Goal: Task Accomplishment & Management: Manage account settings

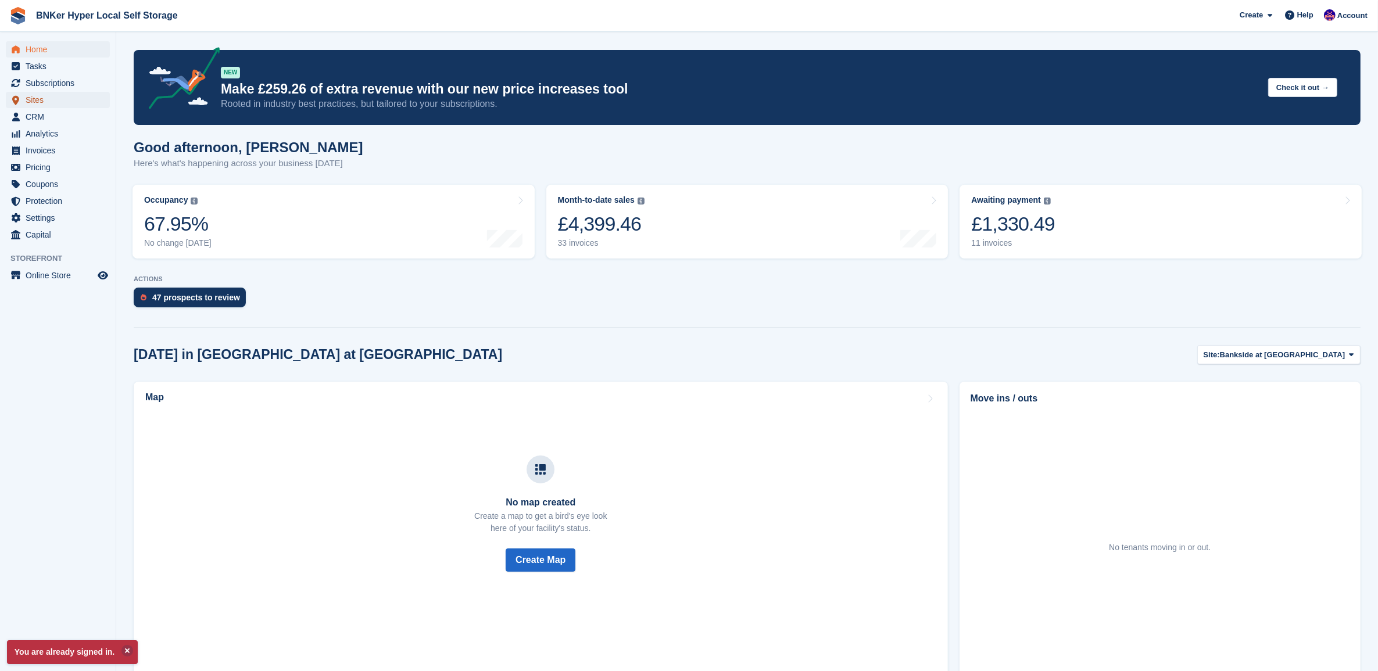
click at [37, 105] on span "Sites" at bounding box center [61, 100] width 70 height 16
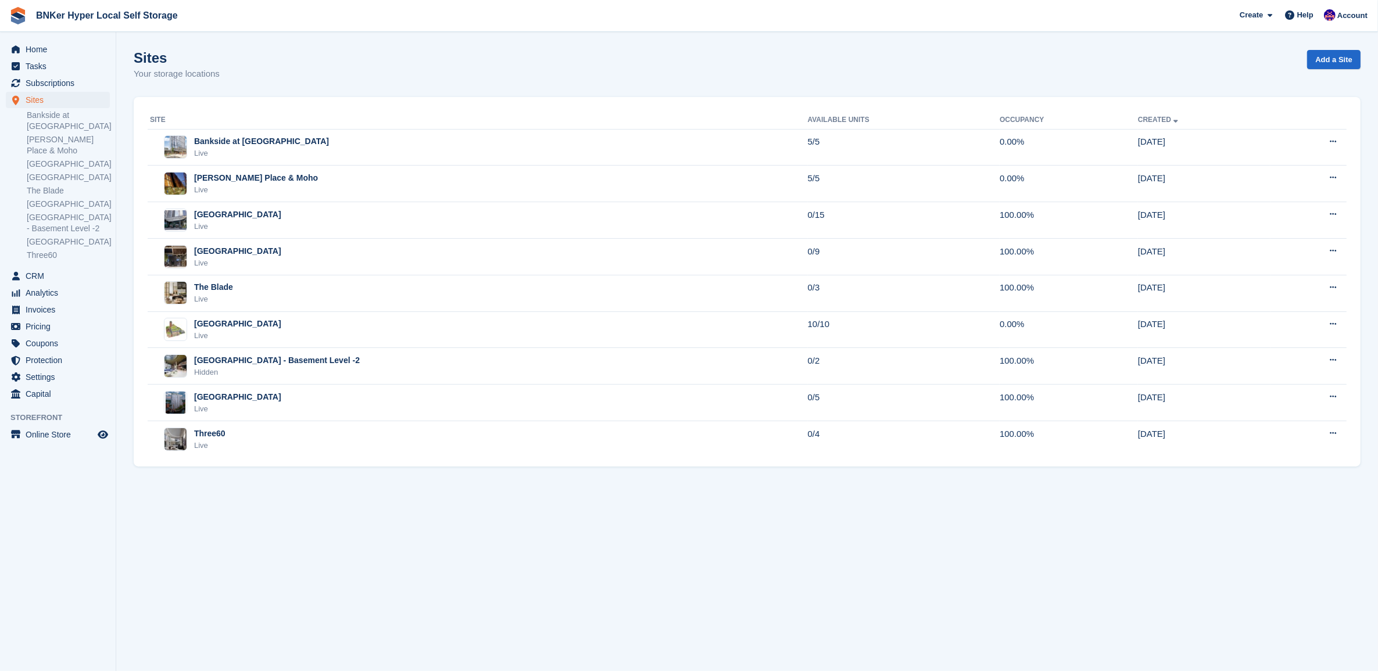
click at [251, 227] on div "Live" at bounding box center [237, 227] width 87 height 12
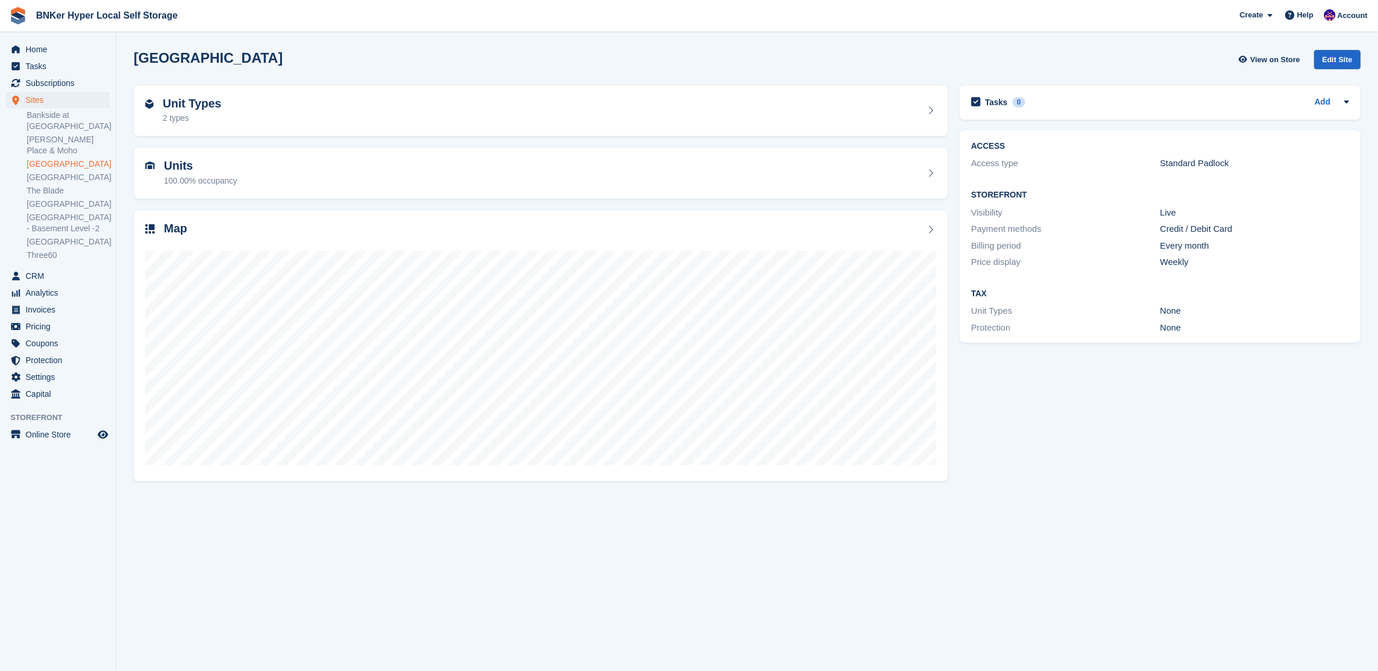
click at [832, 631] on section "Deansgate Square View on Store Edit Site Unit Types 2 types Units 100.00% occup…" at bounding box center [747, 335] width 1262 height 671
click at [42, 45] on span "Home" at bounding box center [61, 49] width 70 height 16
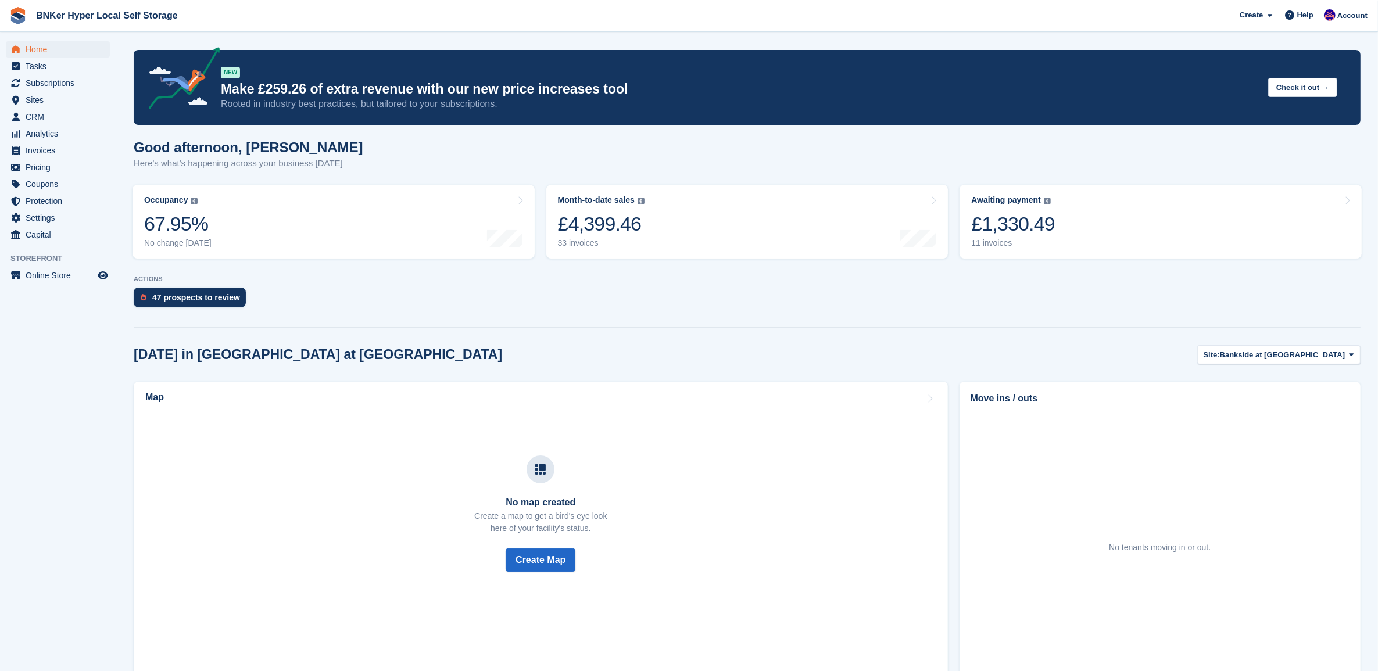
click at [1043, 241] on div "11 invoices" at bounding box center [1013, 243] width 84 height 10
drag, startPoint x: 0, startPoint y: 0, endPoint x: 33, endPoint y: 99, distance: 104.8
click at [33, 99] on span "Sites" at bounding box center [61, 100] width 70 height 16
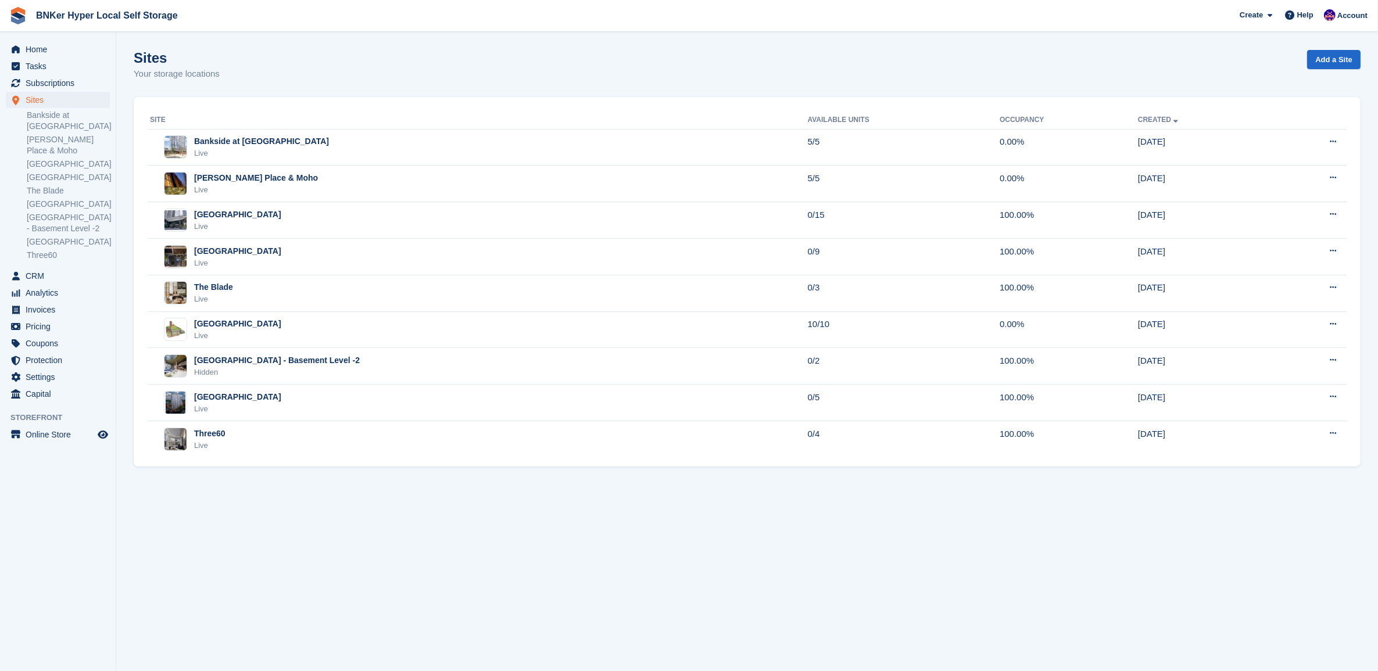
click at [219, 439] on div "Three60" at bounding box center [209, 434] width 31 height 12
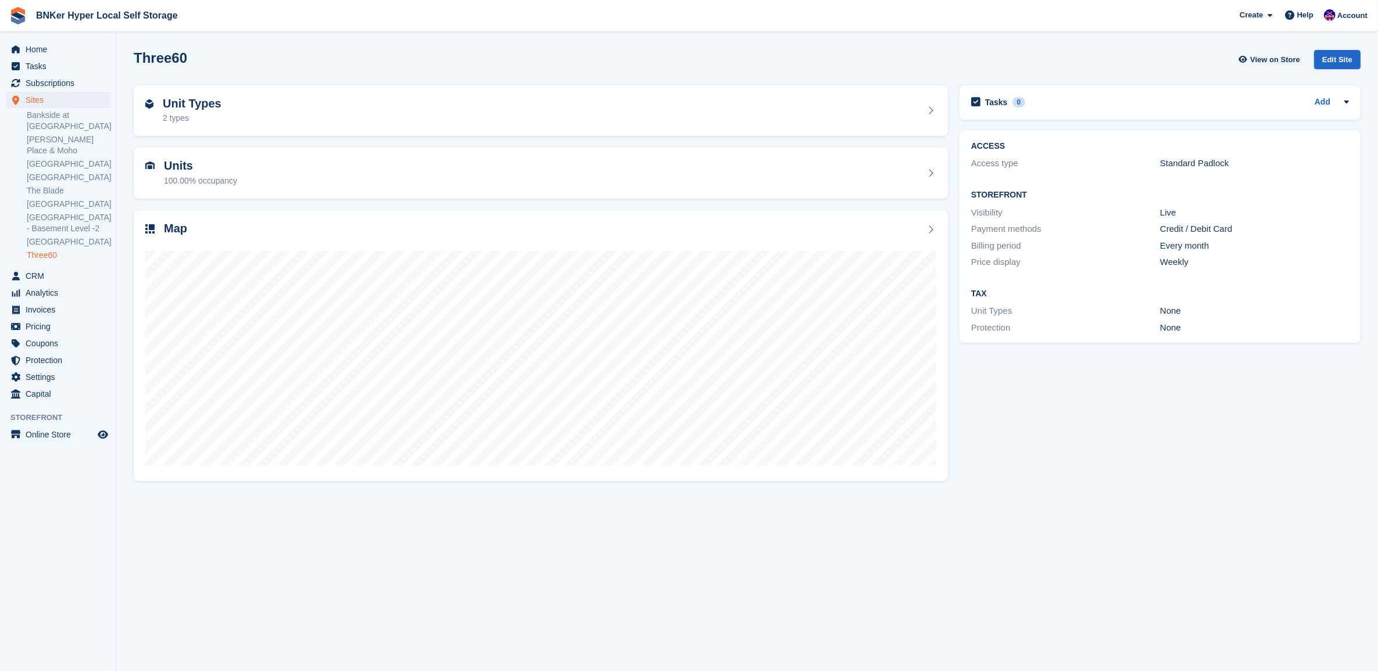
click at [205, 176] on div "100.00% occupancy" at bounding box center [200, 181] width 73 height 12
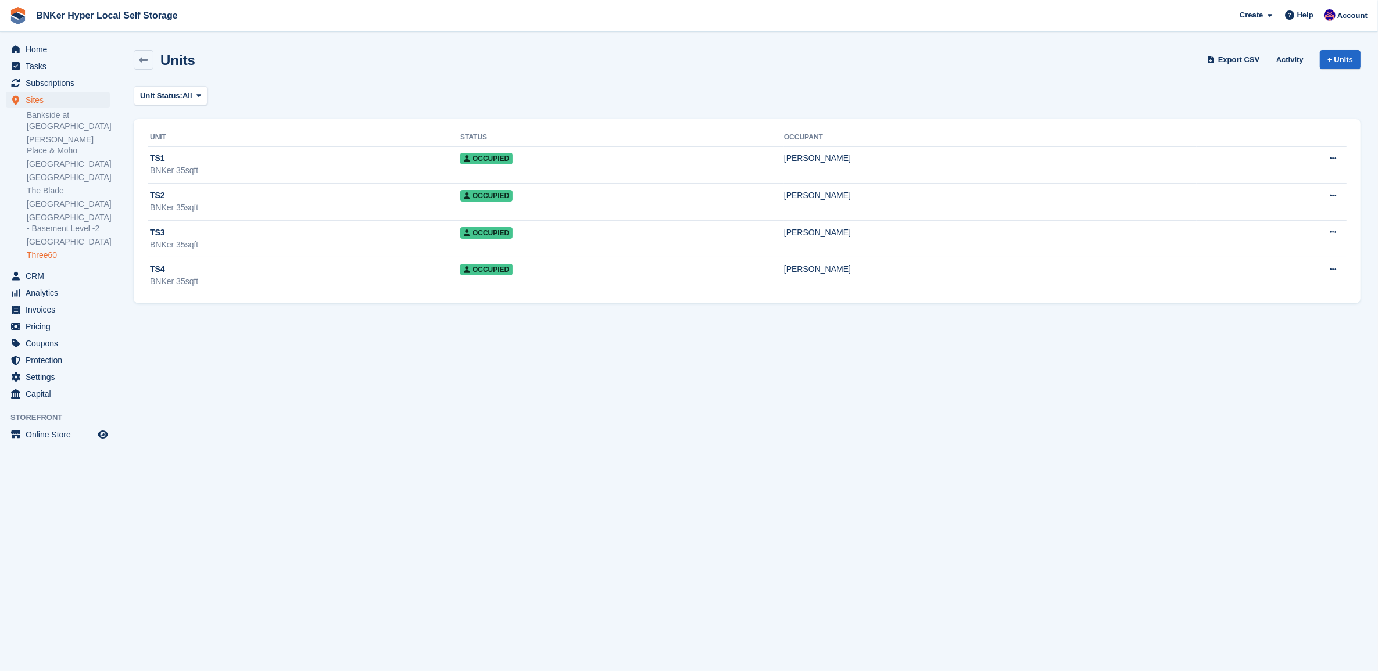
click at [152, 55] on link at bounding box center [144, 60] width 20 height 20
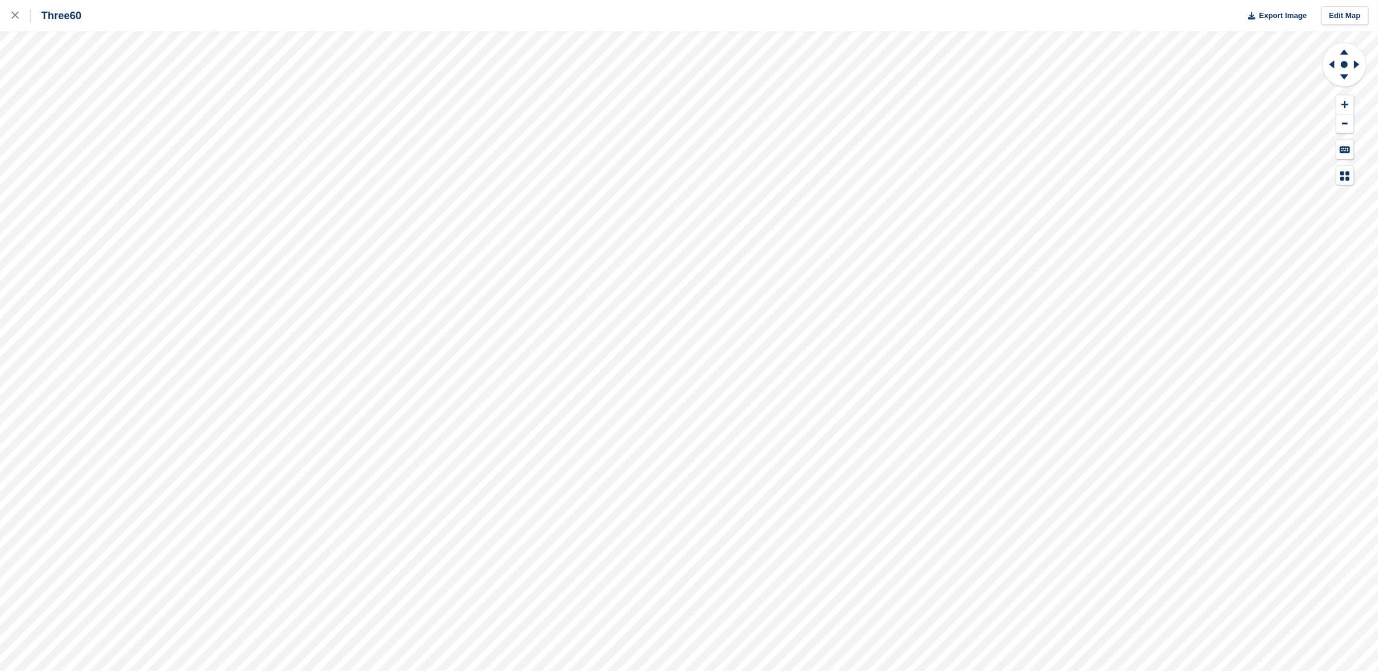
click at [5, 12] on link at bounding box center [15, 15] width 31 height 31
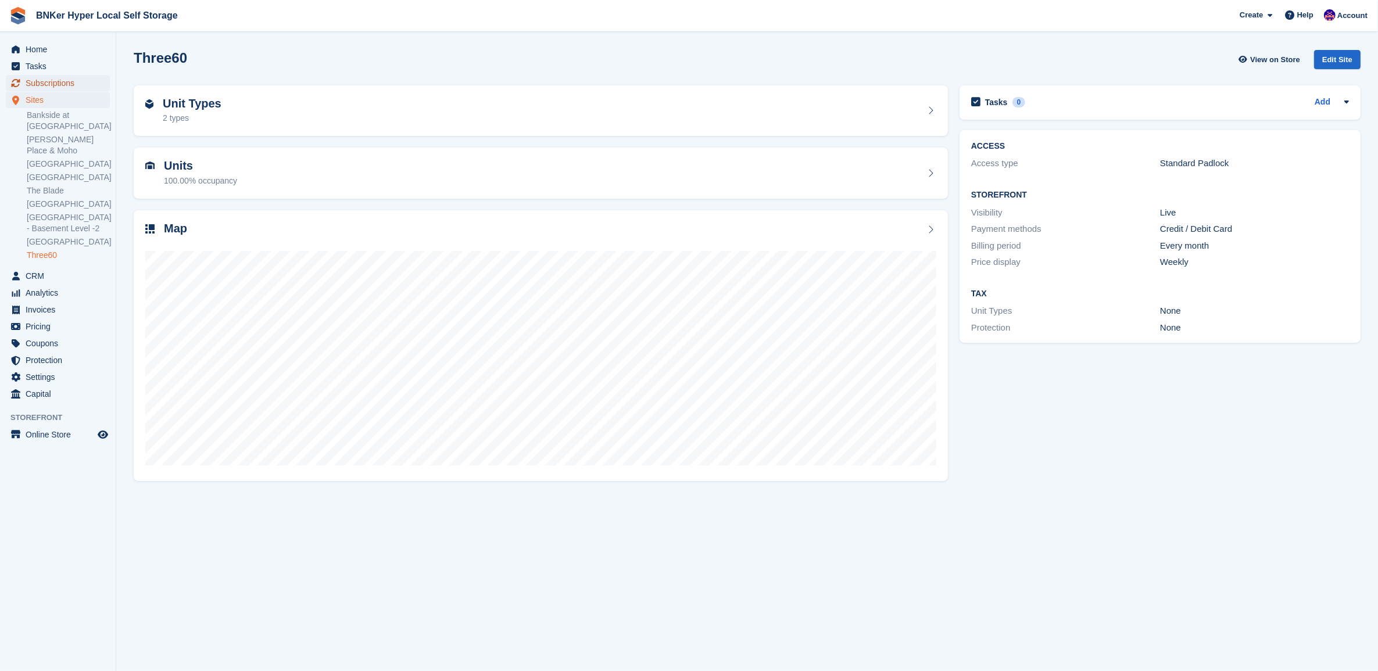
click at [34, 85] on span "Subscriptions" at bounding box center [61, 83] width 70 height 16
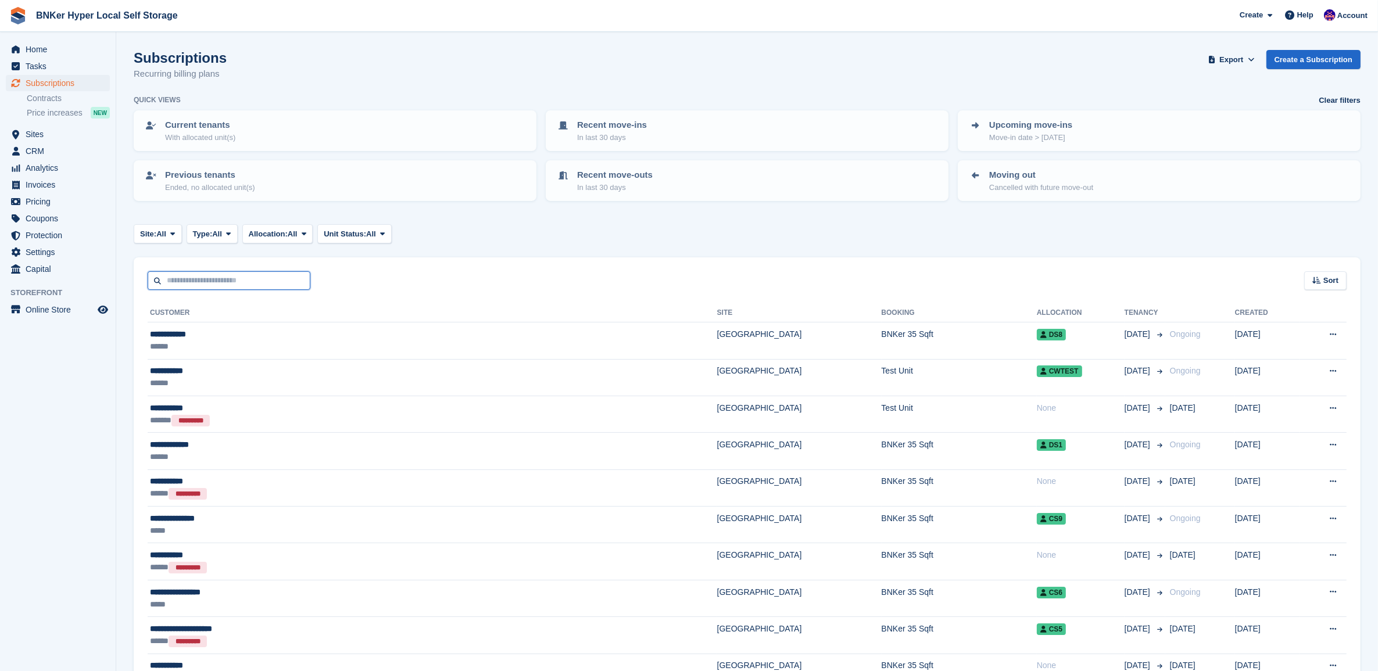
click at [169, 278] on input "text" at bounding box center [229, 280] width 163 height 19
type input "****"
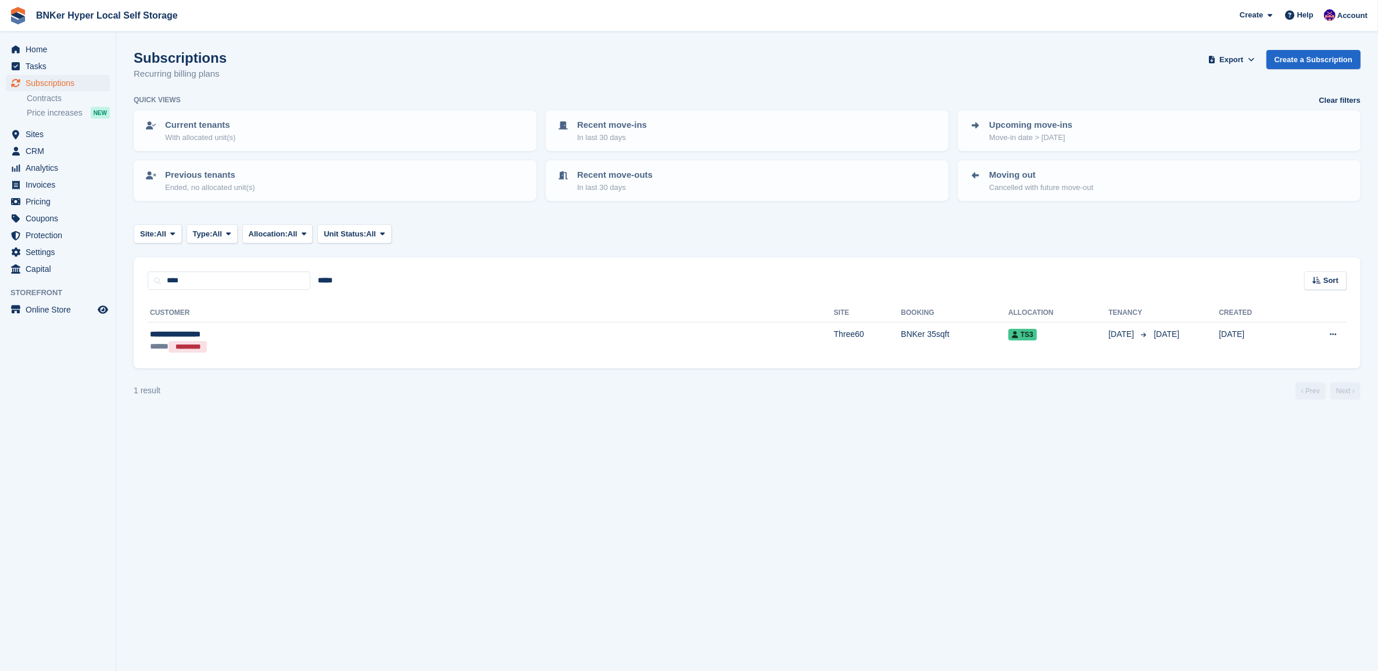
click at [169, 335] on div "**********" at bounding box center [303, 334] width 307 height 12
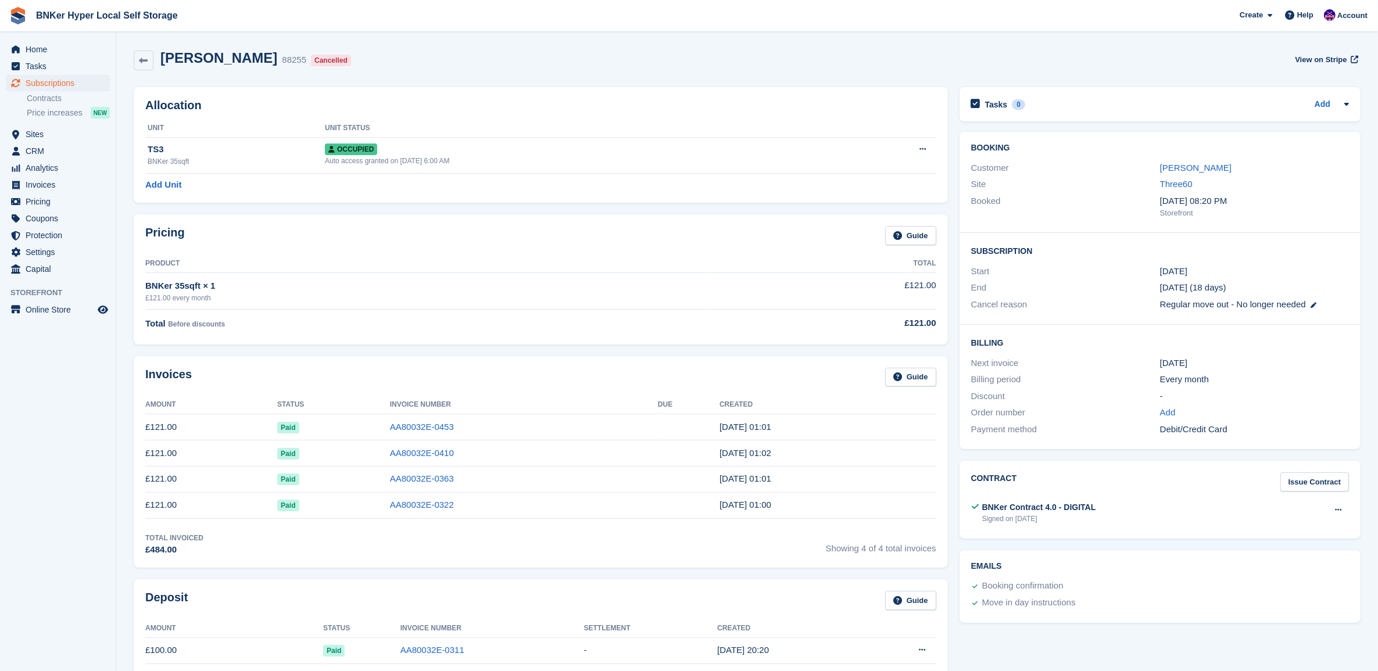
drag, startPoint x: 577, startPoint y: 9, endPoint x: 451, endPoint y: 59, distance: 134.9
click at [454, 57] on div "[PERSON_NAME] 88255 Cancelled View on Stripe" at bounding box center [747, 60] width 1227 height 21
click at [139, 57] on icon at bounding box center [143, 60] width 9 height 9
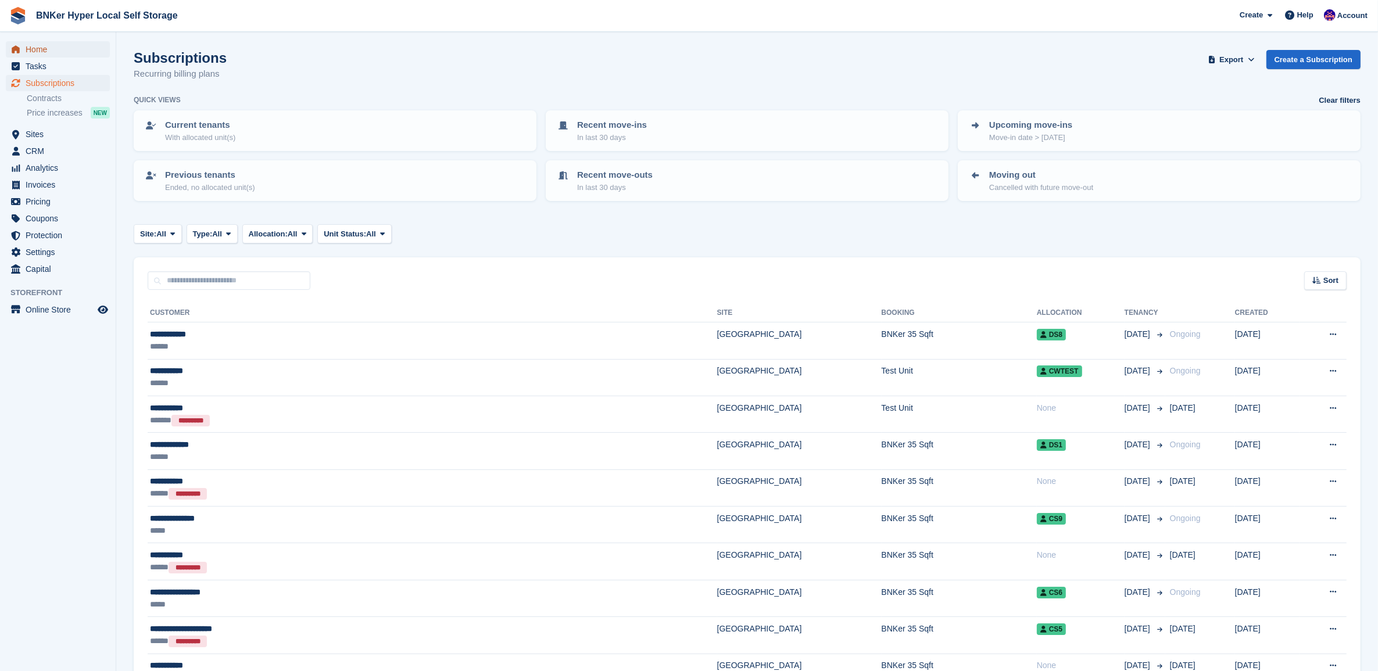
click at [38, 54] on span "Home" at bounding box center [61, 49] width 70 height 16
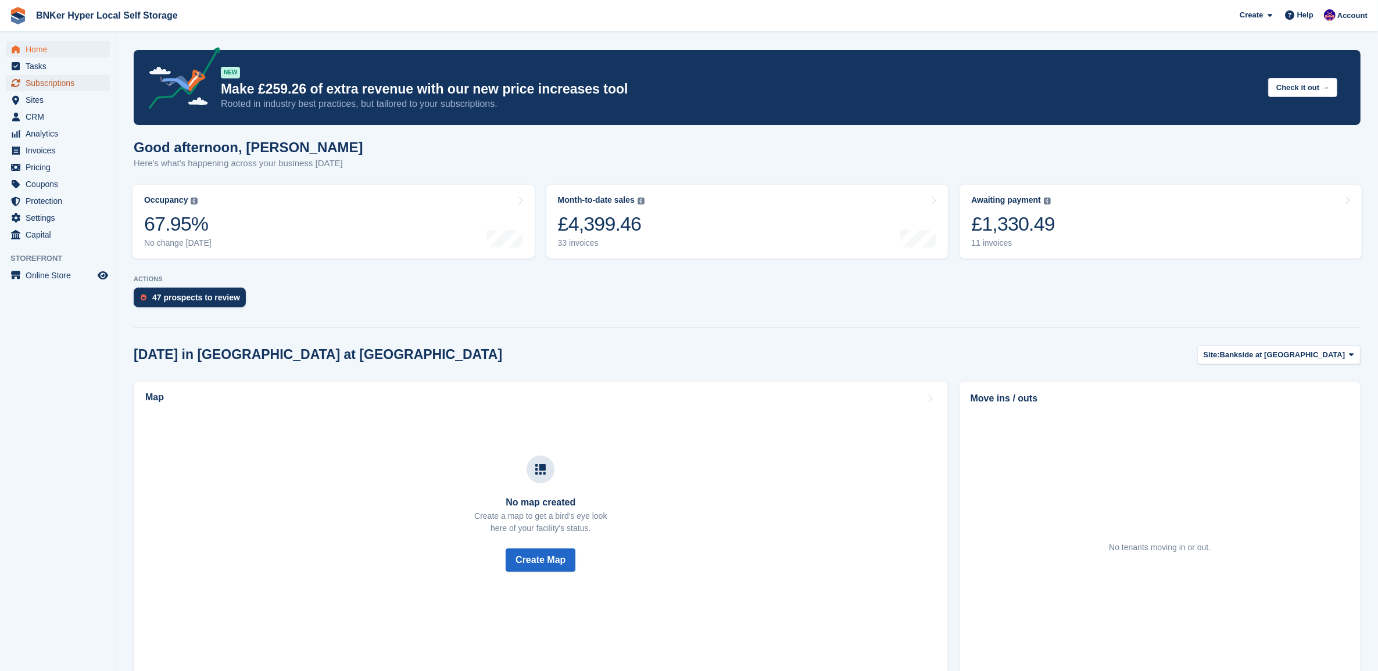
click at [44, 81] on span "Subscriptions" at bounding box center [61, 83] width 70 height 16
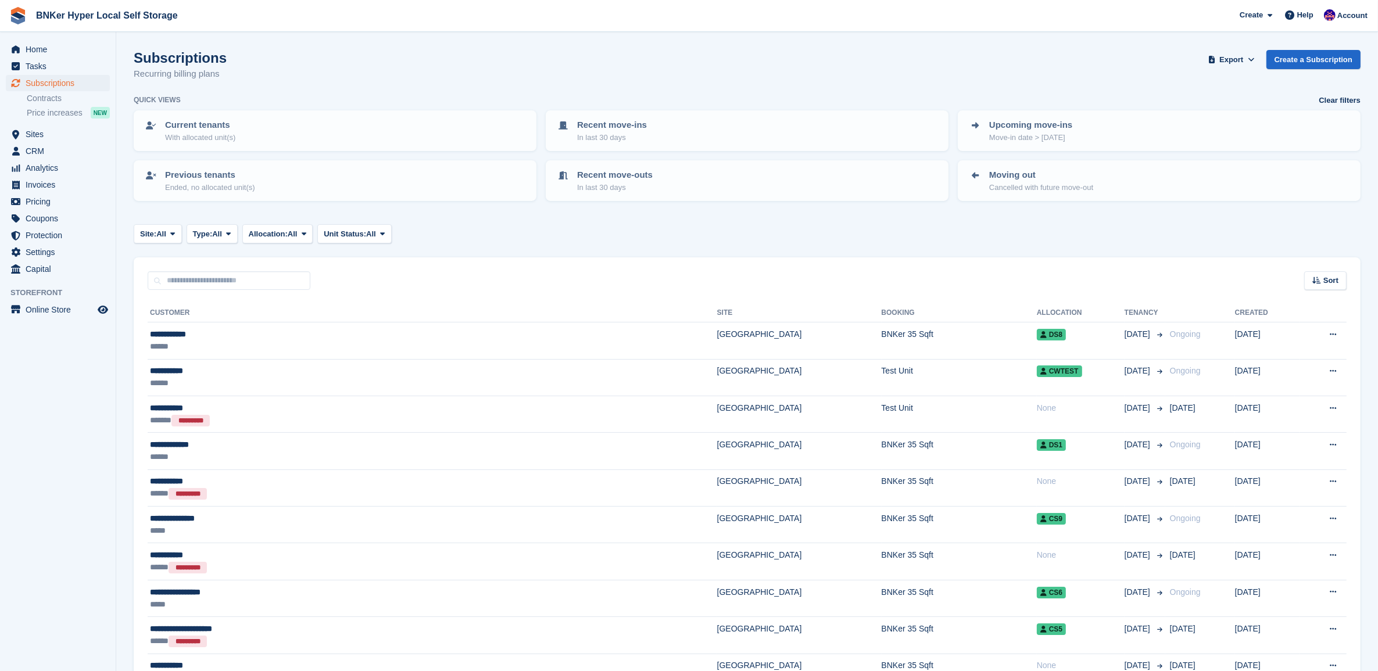
click at [1012, 184] on p "Cancelled with future move-out" at bounding box center [1041, 188] width 104 height 12
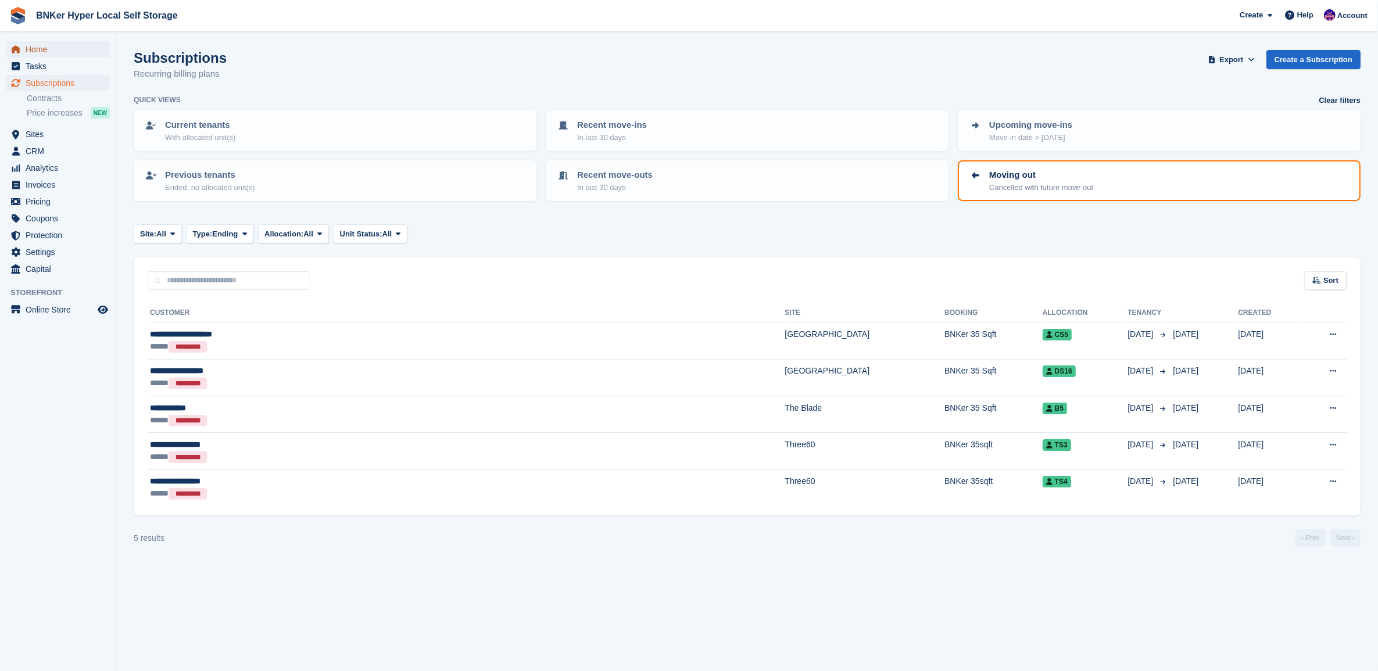
click at [33, 55] on span "Home" at bounding box center [61, 49] width 70 height 16
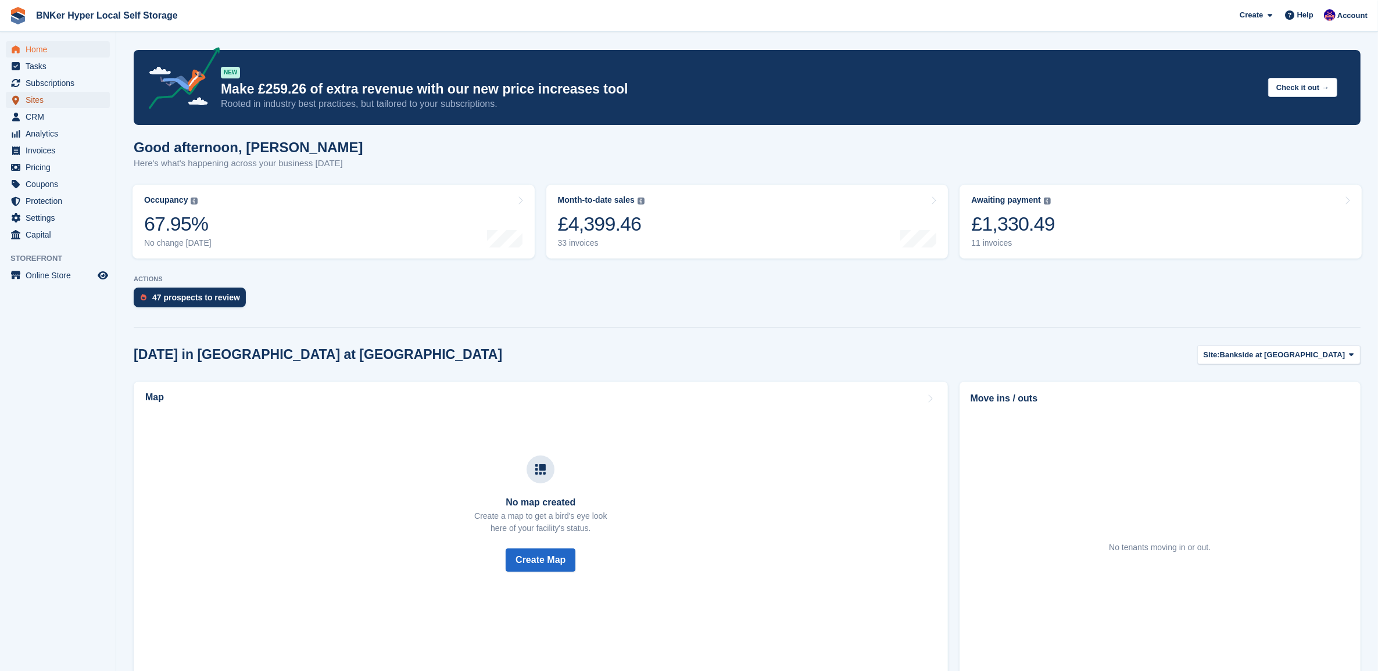
click at [42, 102] on span "Sites" at bounding box center [61, 100] width 70 height 16
click at [55, 85] on span "Subscriptions" at bounding box center [61, 83] width 70 height 16
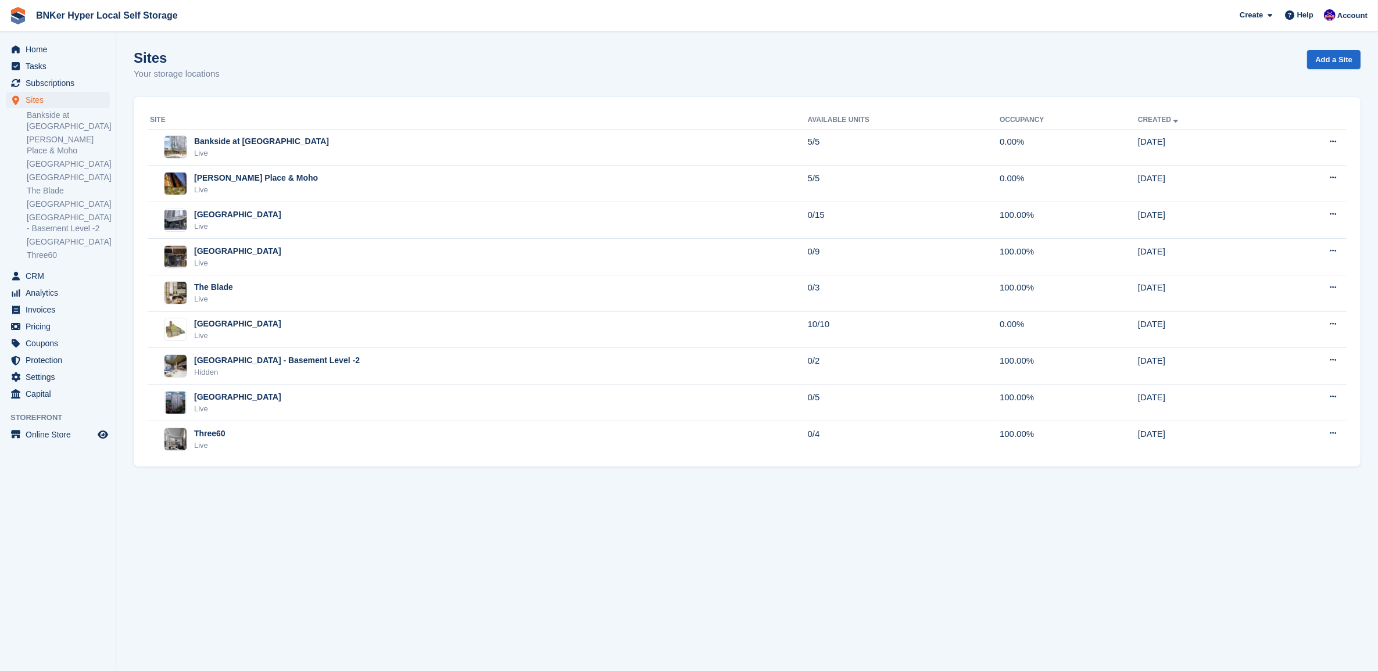
click at [234, 219] on div "[GEOGRAPHIC_DATA]" at bounding box center [237, 215] width 87 height 12
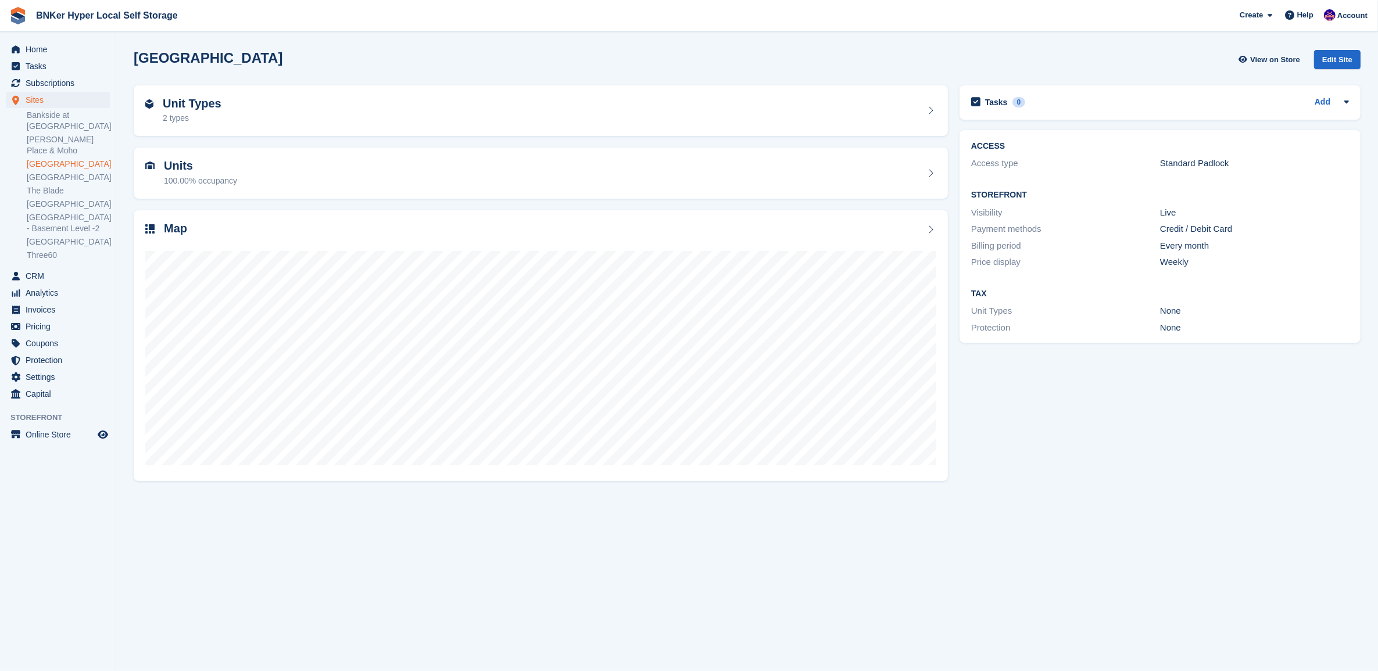
click at [219, 172] on h2 "Units" at bounding box center [200, 165] width 73 height 13
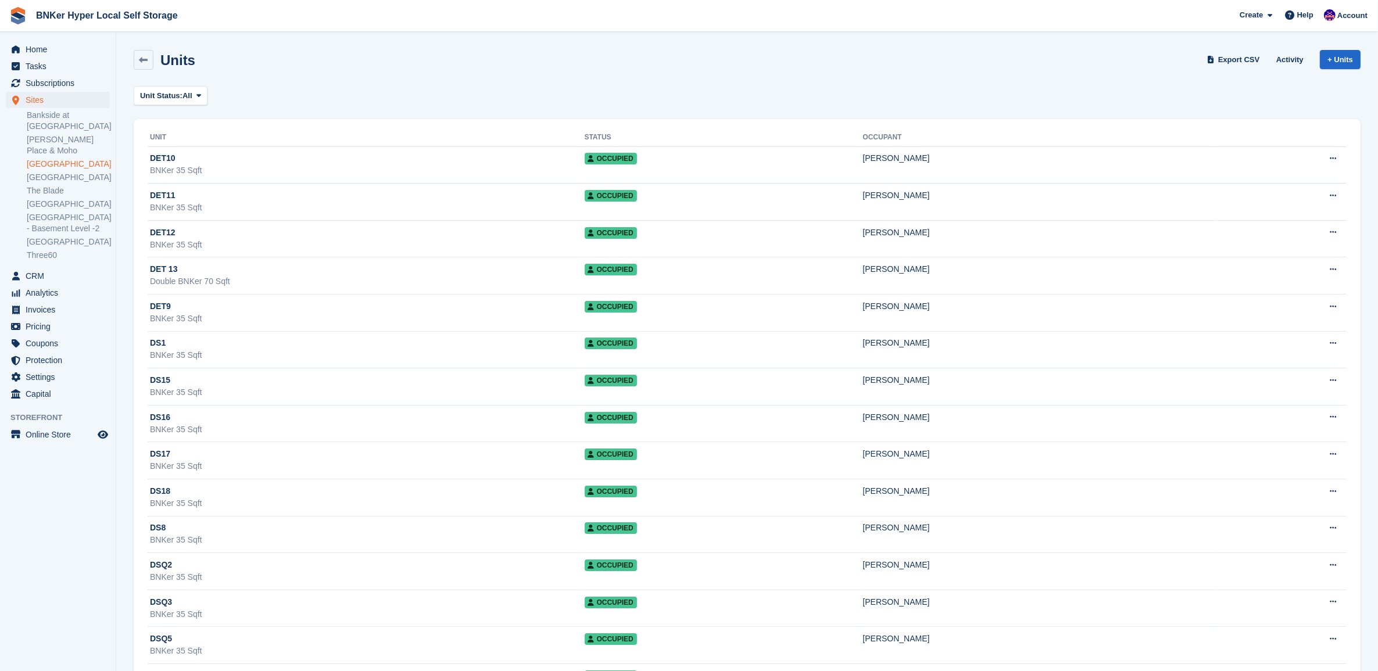
click at [144, 62] on icon at bounding box center [143, 60] width 9 height 9
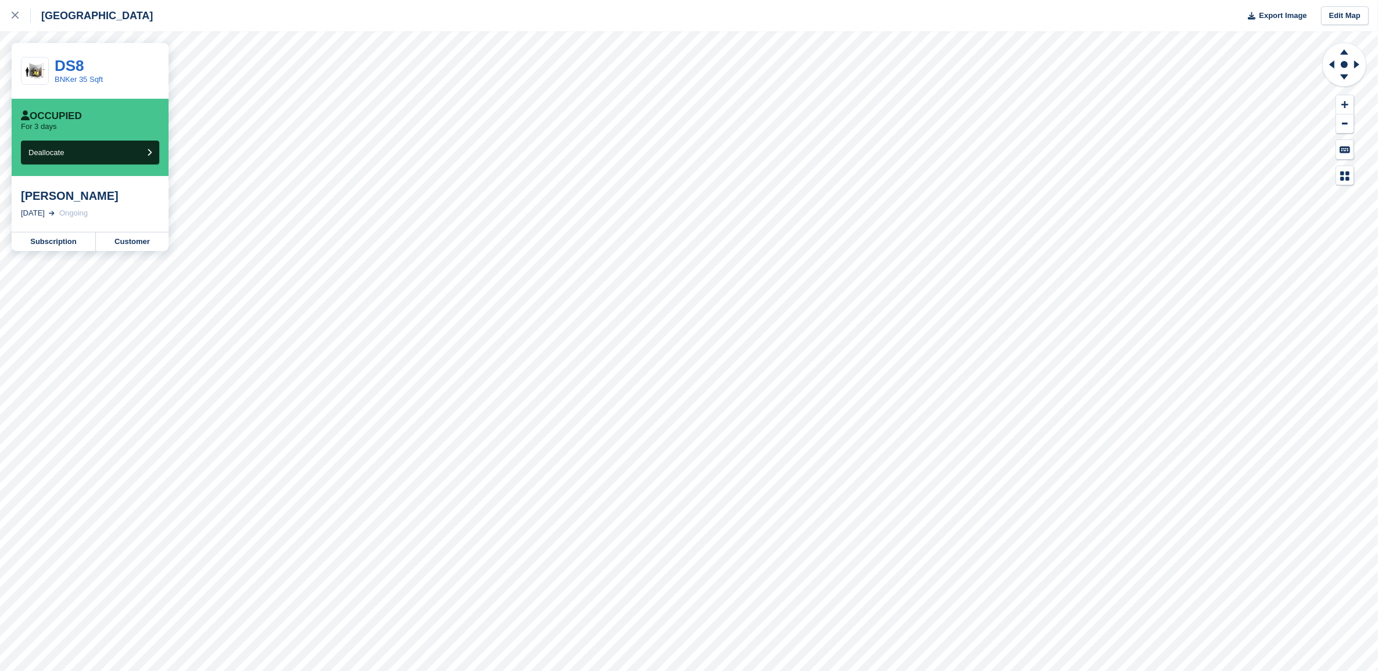
click at [12, 16] on icon at bounding box center [15, 15] width 7 height 7
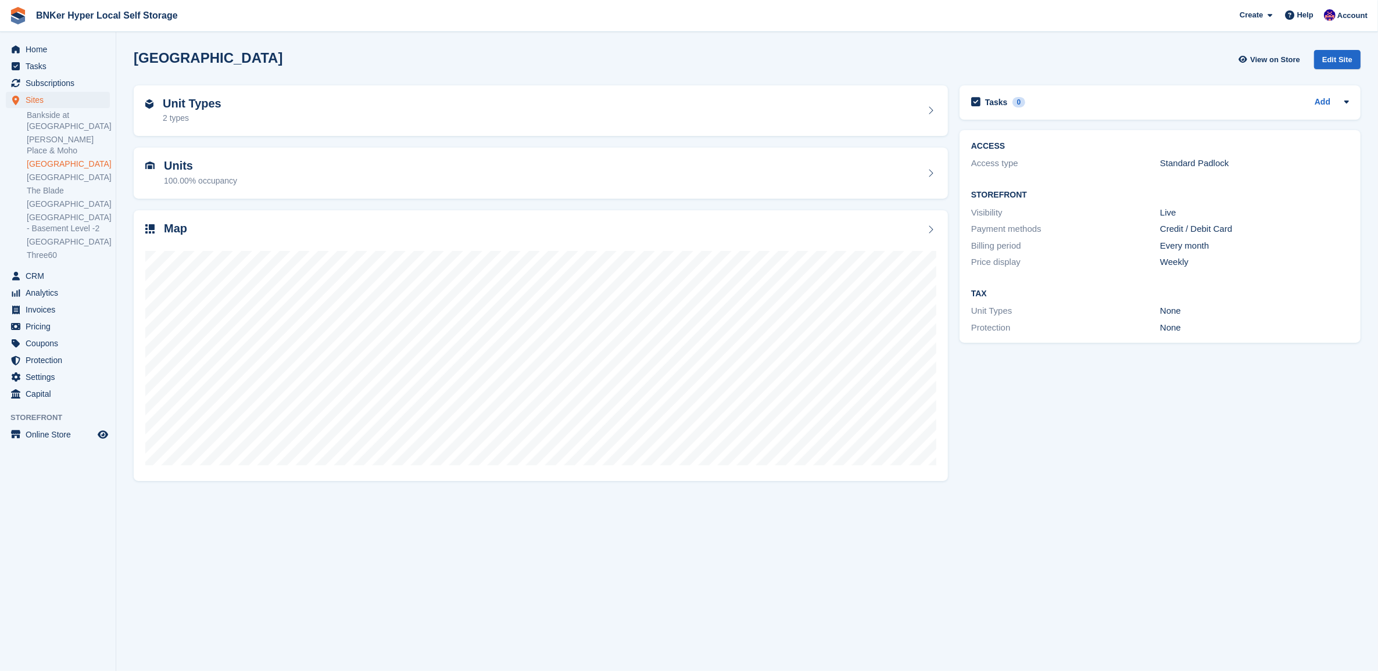
click at [56, 159] on link "[GEOGRAPHIC_DATA]" at bounding box center [68, 164] width 83 height 11
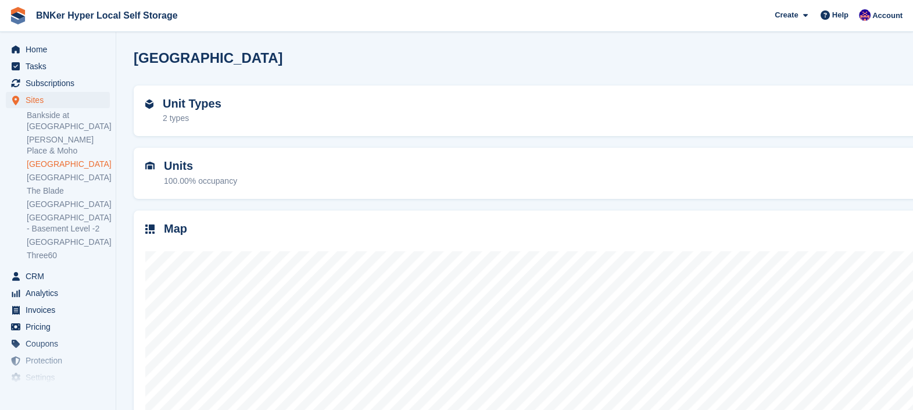
scroll to position [72, 0]
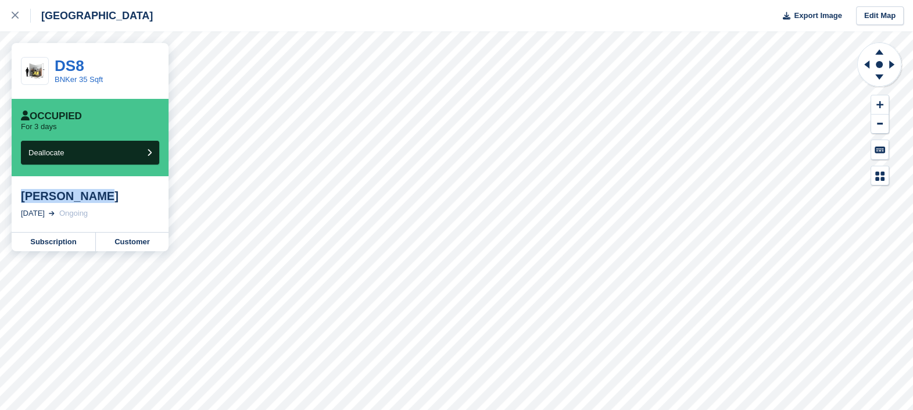
drag, startPoint x: 23, startPoint y: 198, endPoint x: 93, endPoint y: 203, distance: 70.5
click at [93, 203] on div "[PERSON_NAME]" at bounding box center [90, 196] width 138 height 14
drag, startPoint x: 93, startPoint y: 203, endPoint x: 30, endPoint y: 203, distance: 62.8
copy div "[PERSON_NAME]"
click at [71, 199] on div "[PERSON_NAME]" at bounding box center [90, 196] width 138 height 14
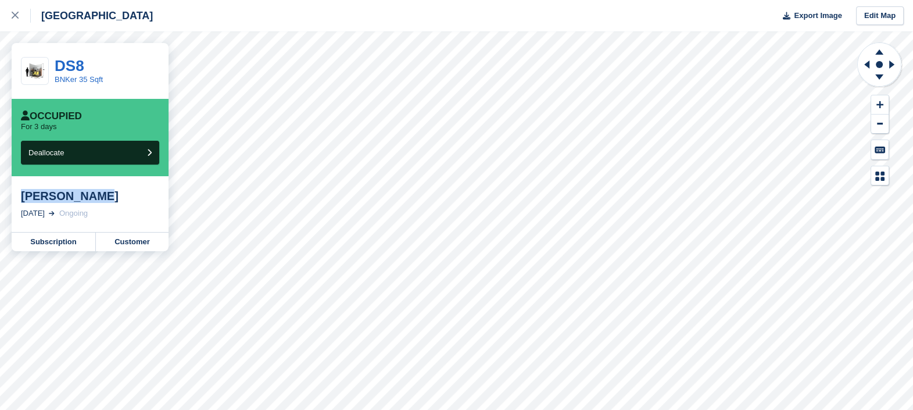
click at [73, 66] on link "DS8" at bounding box center [70, 65] width 30 height 17
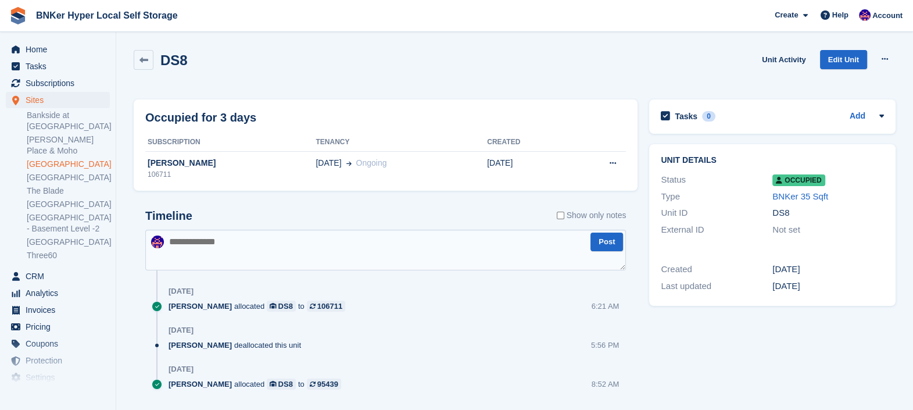
click at [137, 60] on link at bounding box center [144, 60] width 20 height 20
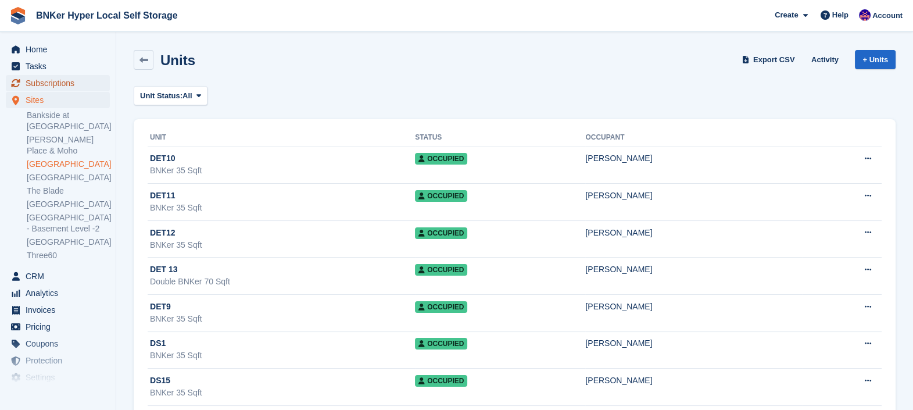
click at [40, 81] on span "Subscriptions" at bounding box center [61, 83] width 70 height 16
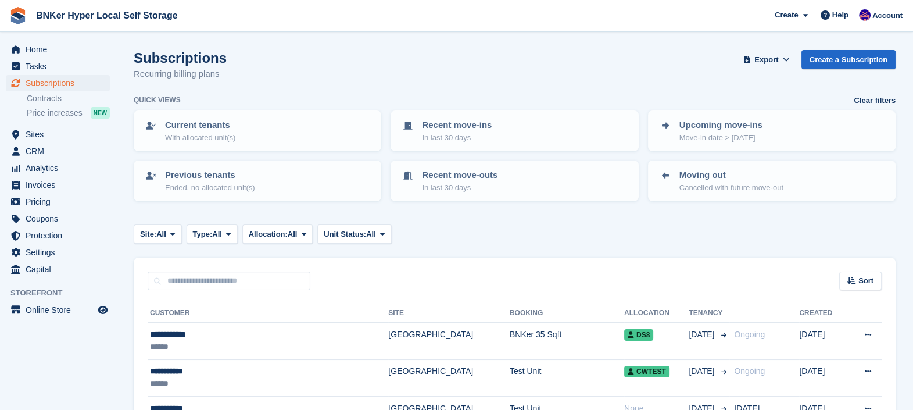
click at [192, 327] on td "**********" at bounding box center [268, 341] width 241 height 37
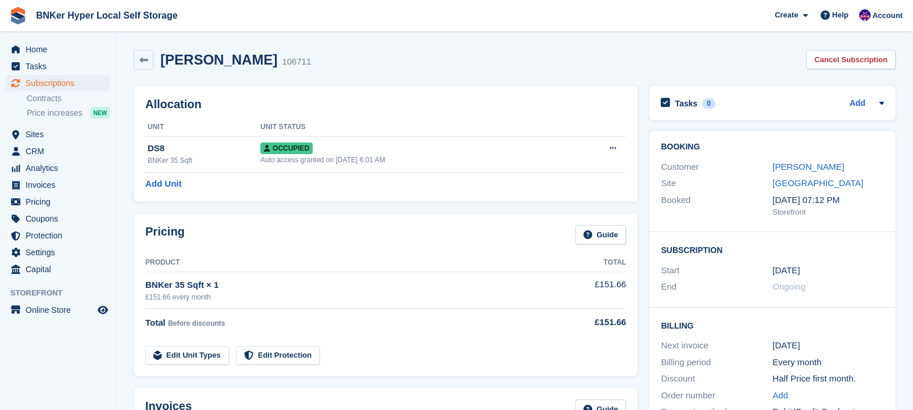
click at [805, 167] on link "[PERSON_NAME]" at bounding box center [807, 167] width 71 height 10
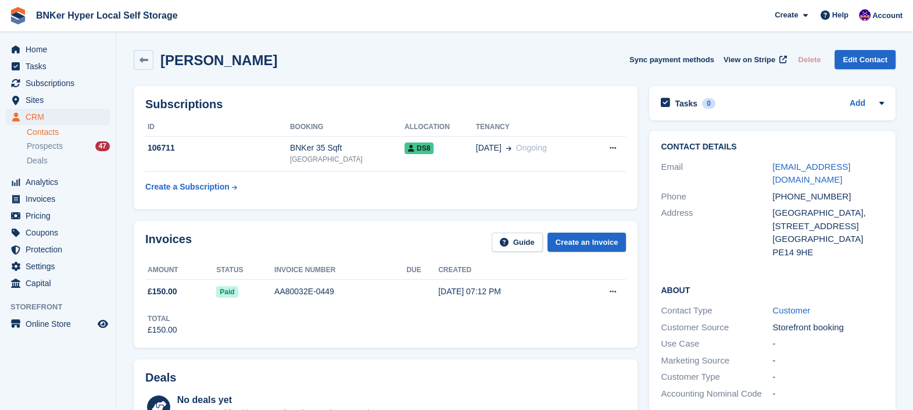
click at [506, 151] on icon at bounding box center [508, 148] width 5 height 6
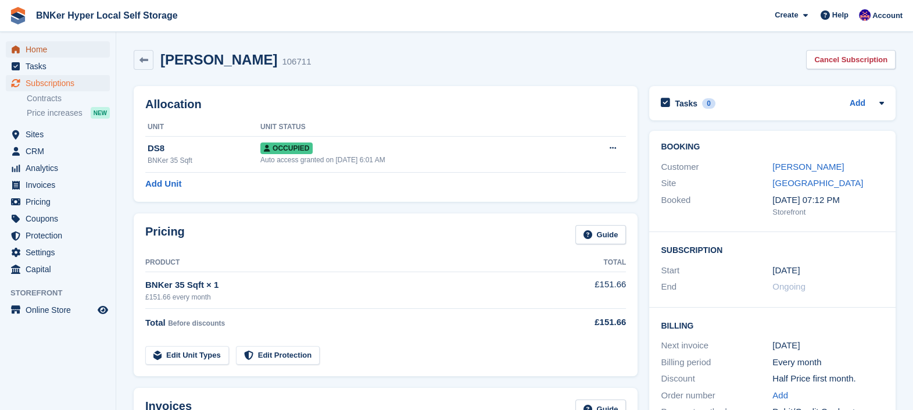
click at [38, 49] on span "Home" at bounding box center [61, 49] width 70 height 16
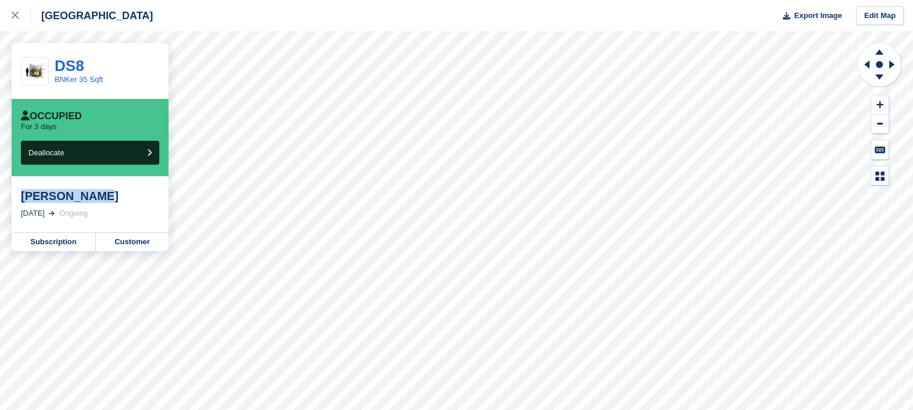
click at [12, 16] on icon at bounding box center [15, 15] width 7 height 7
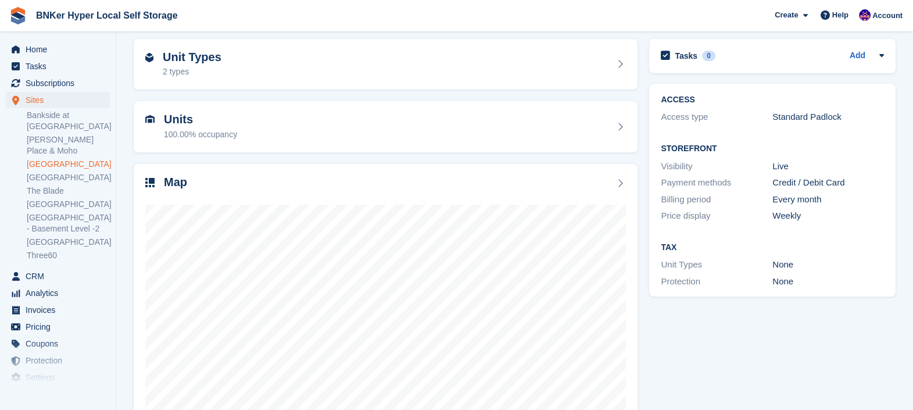
scroll to position [85, 0]
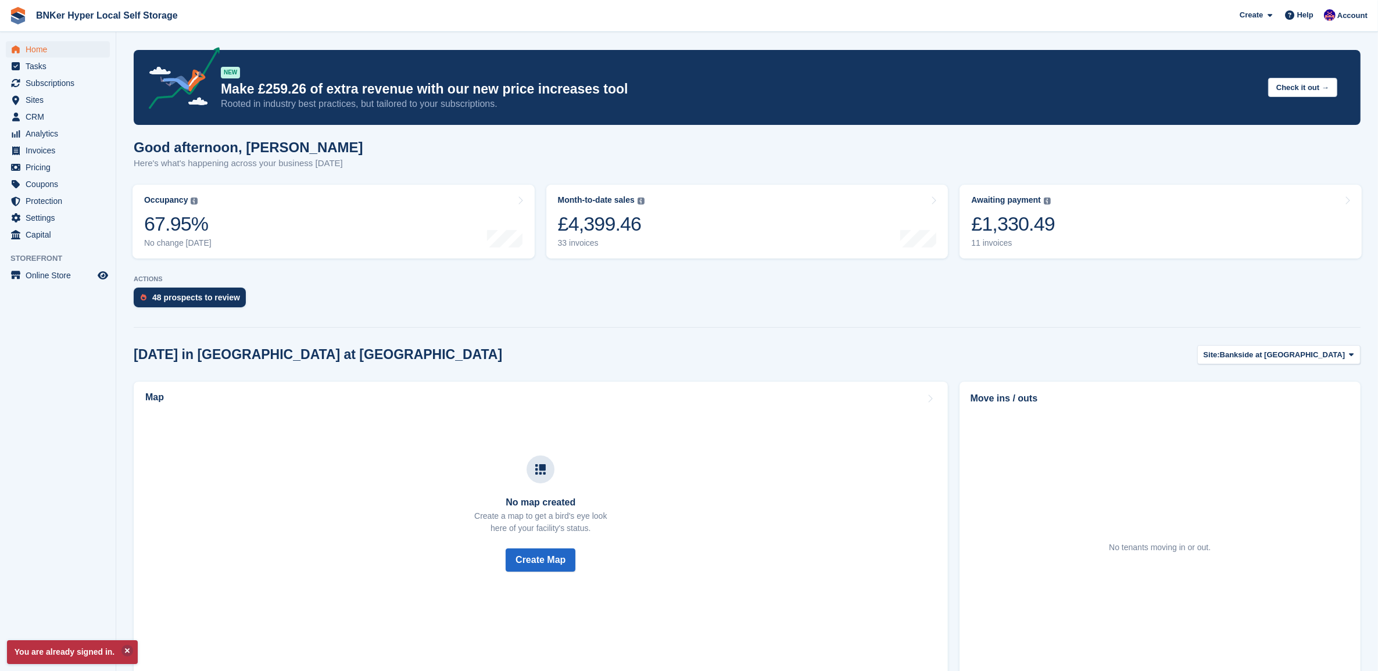
click at [456, 321] on section "You are already signed in. NEW Make £259.26 of extra revenue with our new price…" at bounding box center [747, 407] width 1262 height 815
